Goal: Transaction & Acquisition: Purchase product/service

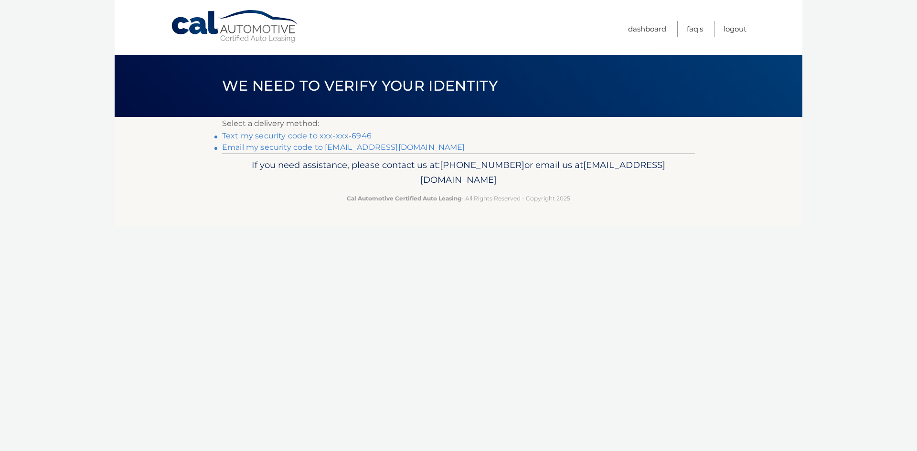
click at [359, 147] on link "Email my security code to [EMAIL_ADDRESS][DOMAIN_NAME]" at bounding box center [343, 147] width 243 height 9
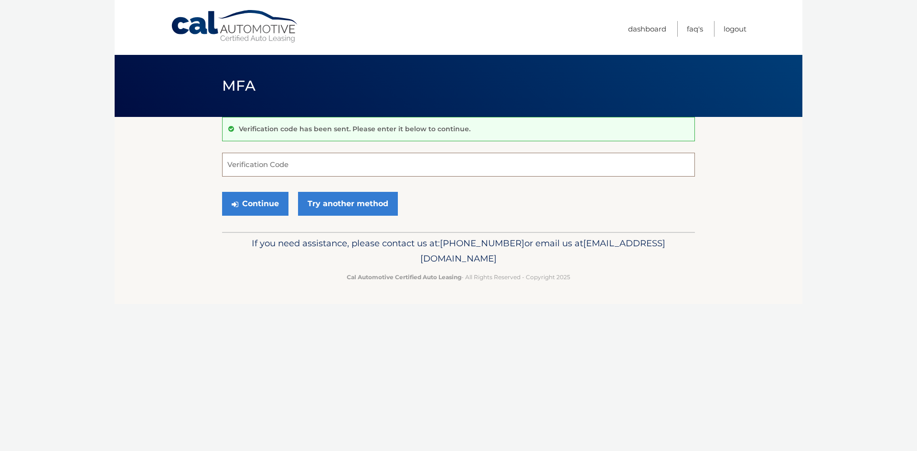
click at [293, 169] on input "Verification Code" at bounding box center [458, 165] width 473 height 24
paste input "791613"
click at [264, 206] on button "Continue" at bounding box center [255, 204] width 66 height 24
click at [225, 165] on input "791613" at bounding box center [458, 165] width 473 height 24
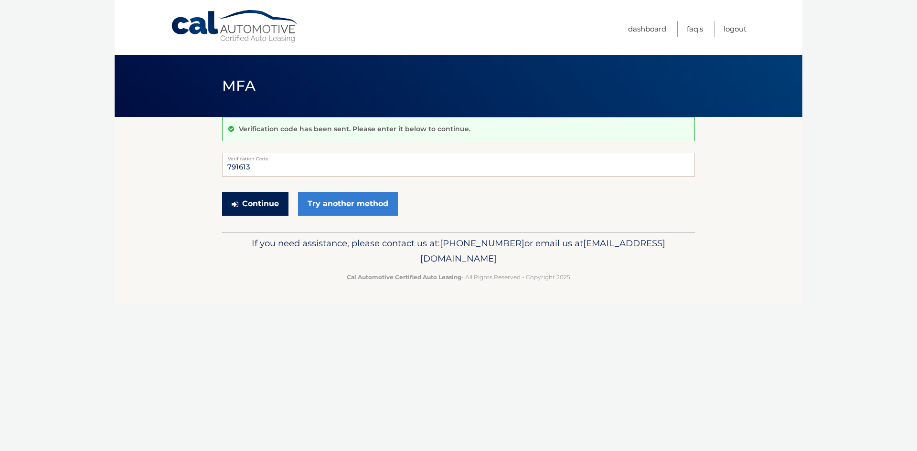
click at [255, 194] on button "Continue" at bounding box center [255, 204] width 66 height 24
drag, startPoint x: 268, startPoint y: 166, endPoint x: 197, endPoint y: 162, distance: 71.3
click at [197, 162] on section "Verification code has been sent. Please enter it below to continue. 791613 Veri…" at bounding box center [459, 174] width 688 height 115
type input "791613"
click at [244, 201] on button "Continue" at bounding box center [255, 204] width 66 height 24
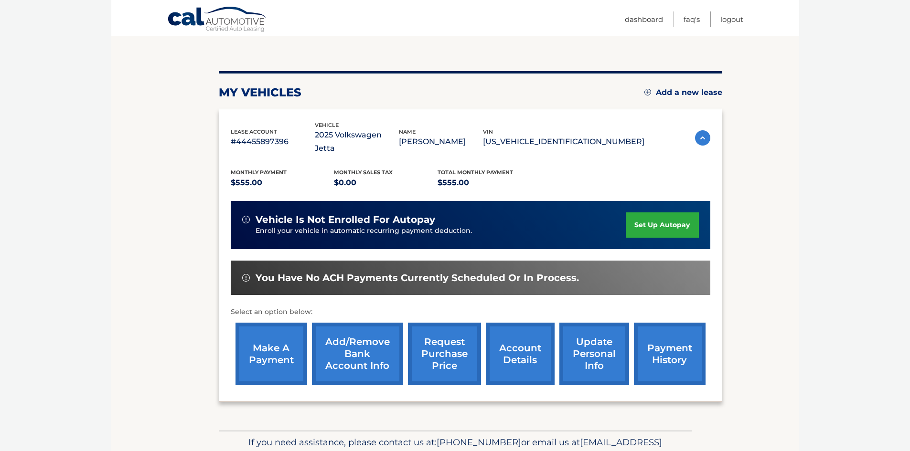
scroll to position [128, 0]
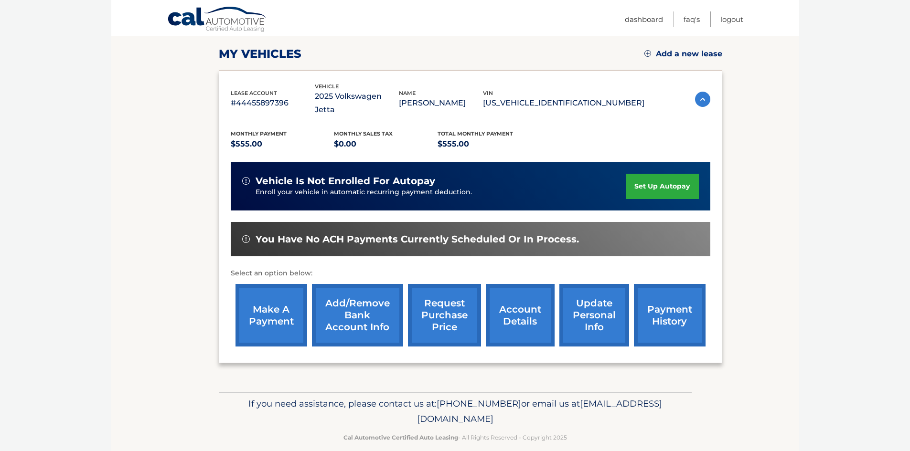
click at [257, 310] on link "make a payment" at bounding box center [271, 315] width 72 height 63
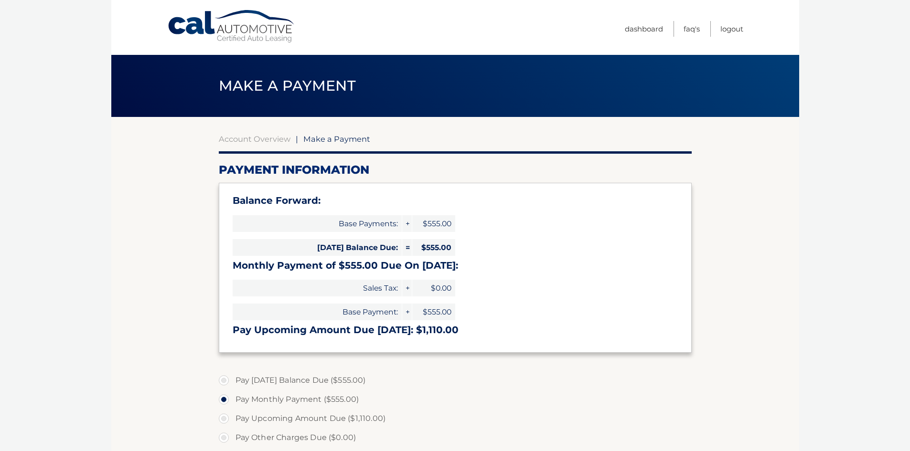
select select "OGE3MGZlNGYtY2FhNi00YzhlLTk5MzAtZjZmZGFlOGRkYWNi"
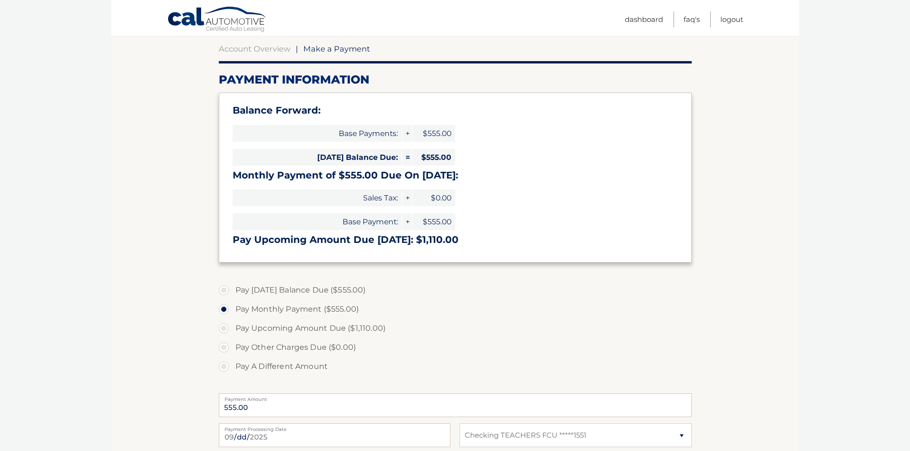
scroll to position [96, 0]
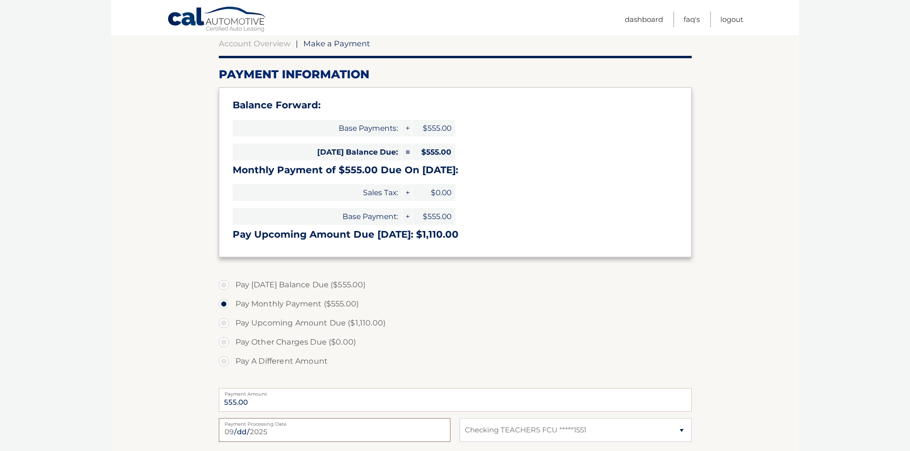
click at [242, 431] on input "2025-09-01" at bounding box center [335, 430] width 232 height 24
type input "2025-09-05"
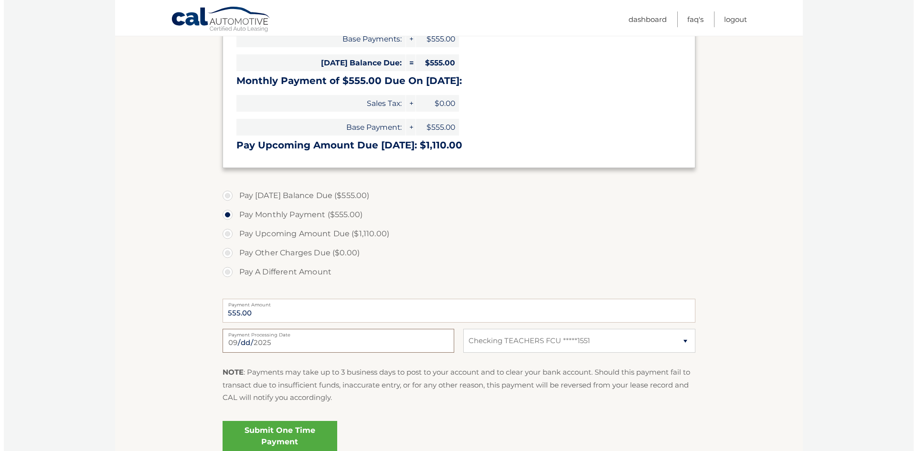
scroll to position [191, 0]
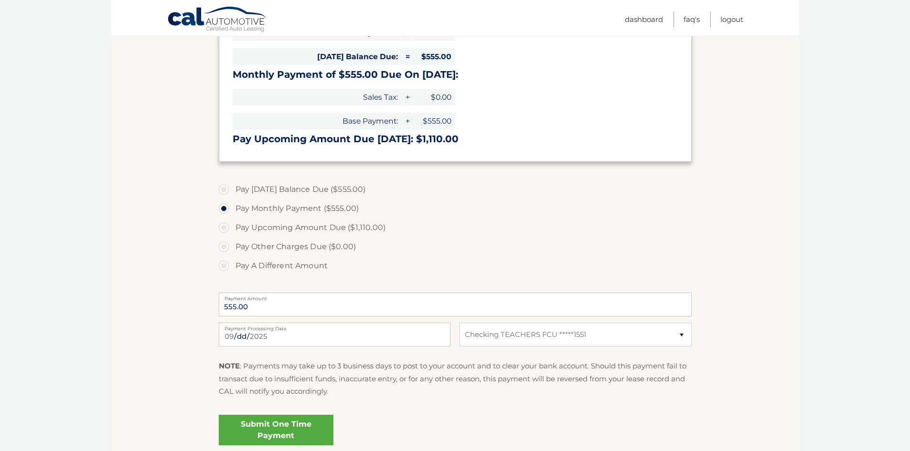
click at [263, 431] on link "Submit One Time Payment" at bounding box center [276, 430] width 115 height 31
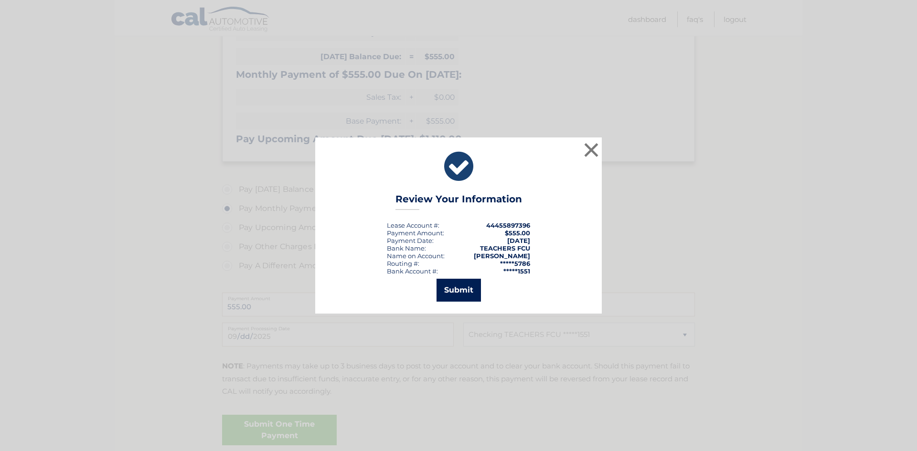
click at [462, 290] on button "Submit" at bounding box center [458, 290] width 44 height 23
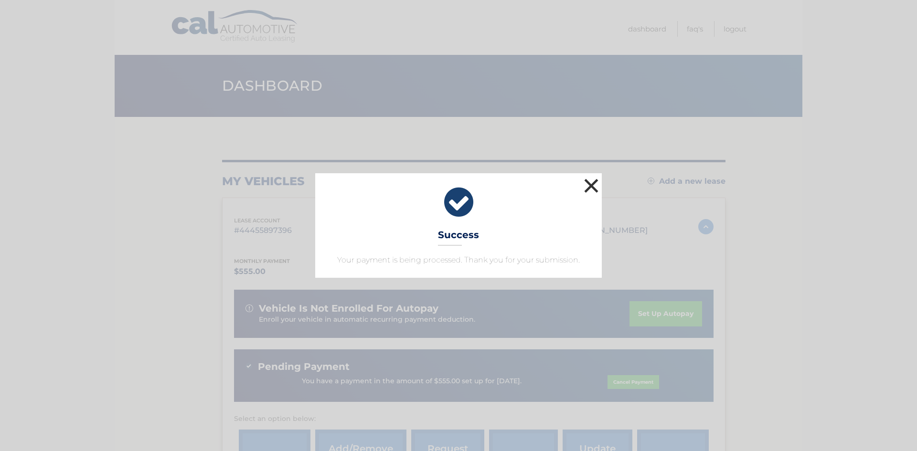
click at [588, 190] on button "×" at bounding box center [591, 185] width 19 height 19
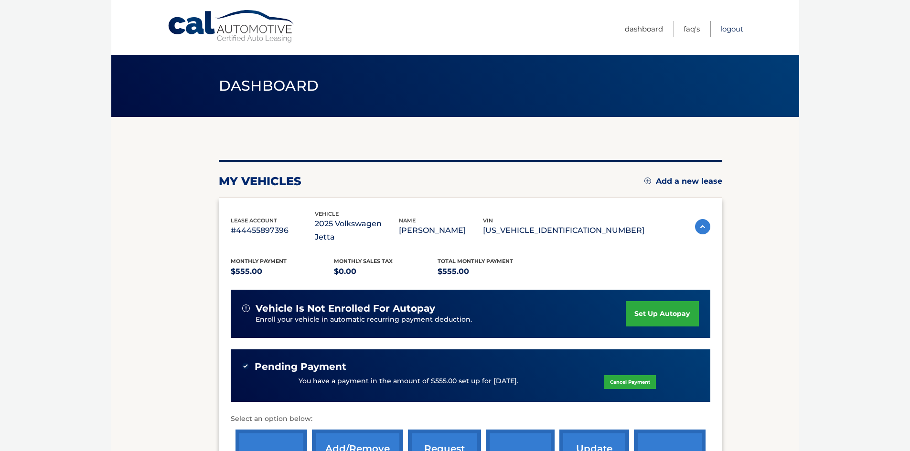
click at [737, 32] on link "Logout" at bounding box center [731, 29] width 23 height 16
